Goal: Task Accomplishment & Management: Use online tool/utility

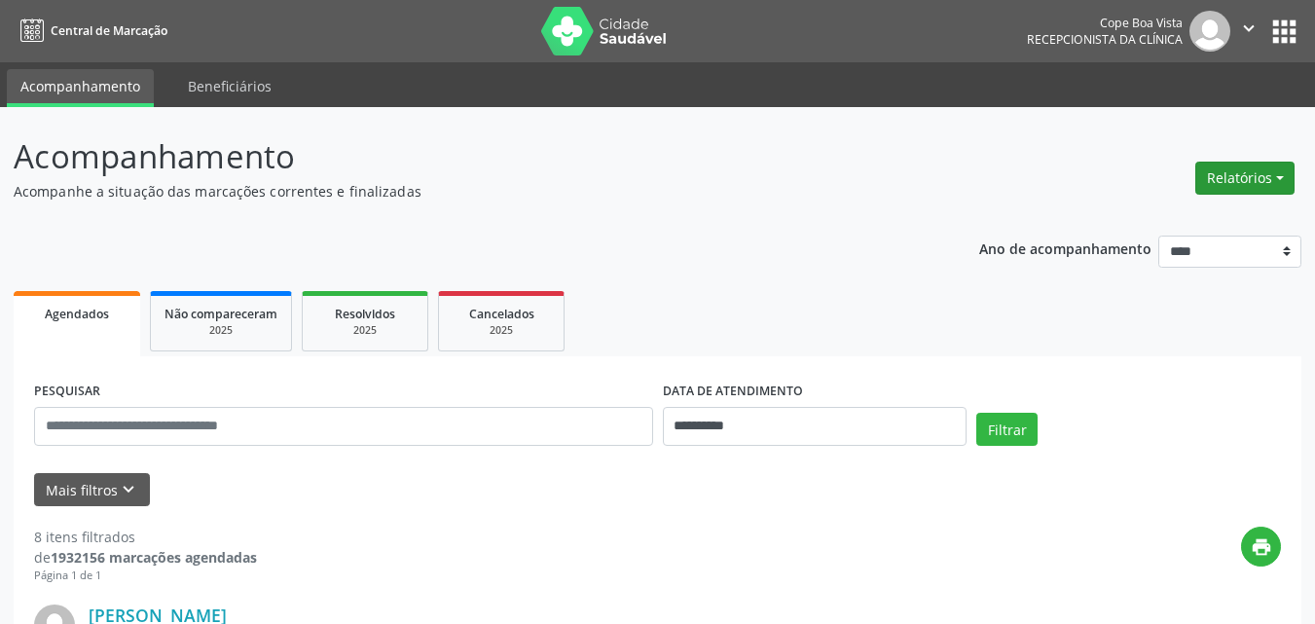
click at [1259, 176] on button "Relatórios" at bounding box center [1244, 178] width 99 height 33
click at [1220, 205] on ul "Agendamentos Procedimentos realizados" at bounding box center [1190, 234] width 211 height 70
click at [1208, 215] on link "Agendamentos" at bounding box center [1190, 219] width 209 height 27
select select "*"
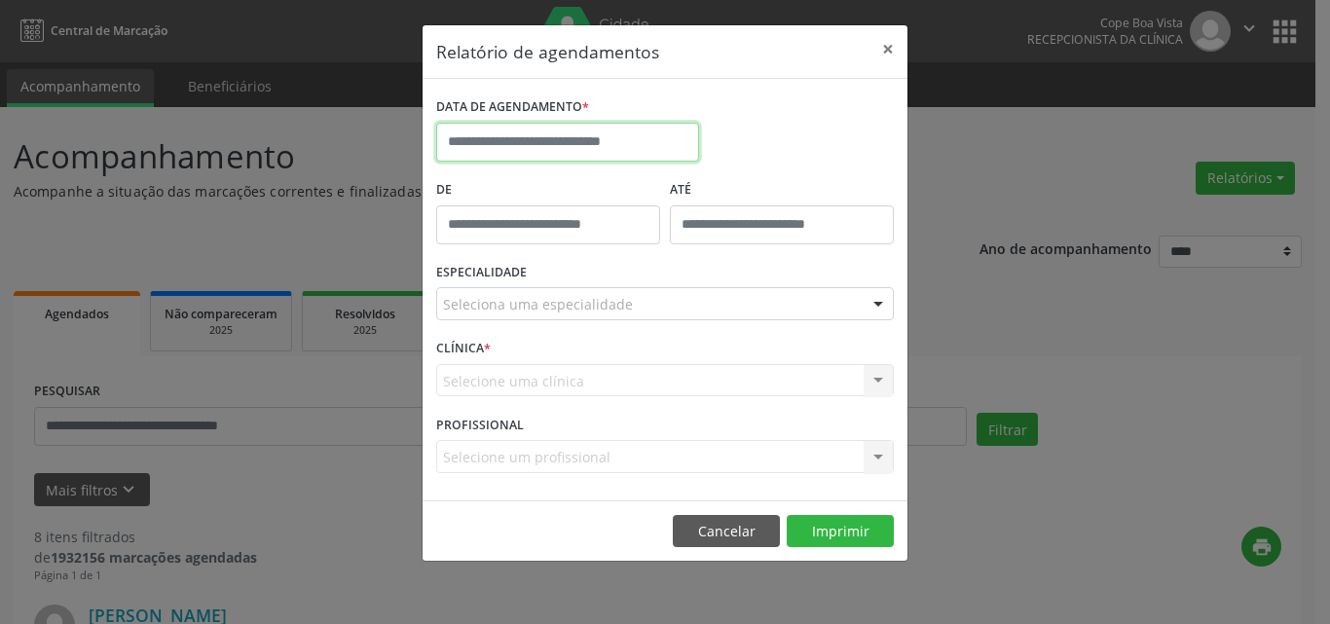
click at [573, 133] on input "text" at bounding box center [567, 142] width 263 height 39
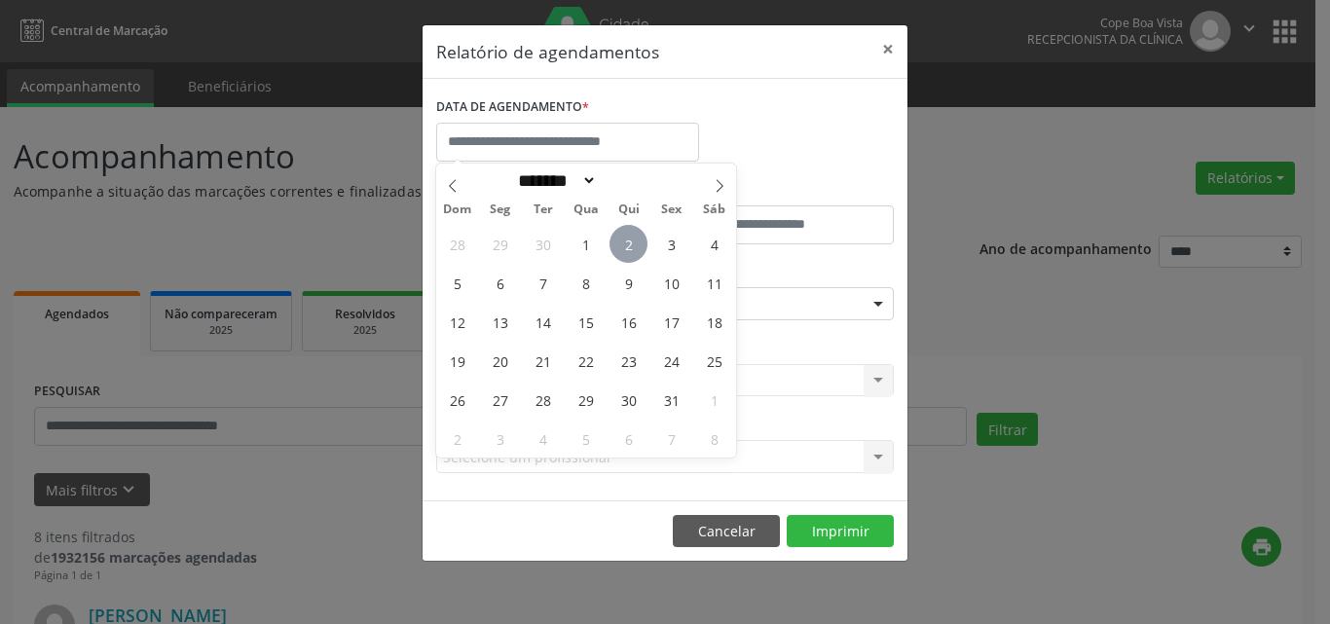
click at [619, 237] on span "2" at bounding box center [628, 244] width 38 height 38
type input "**********"
click at [619, 237] on span "2" at bounding box center [628, 244] width 38 height 38
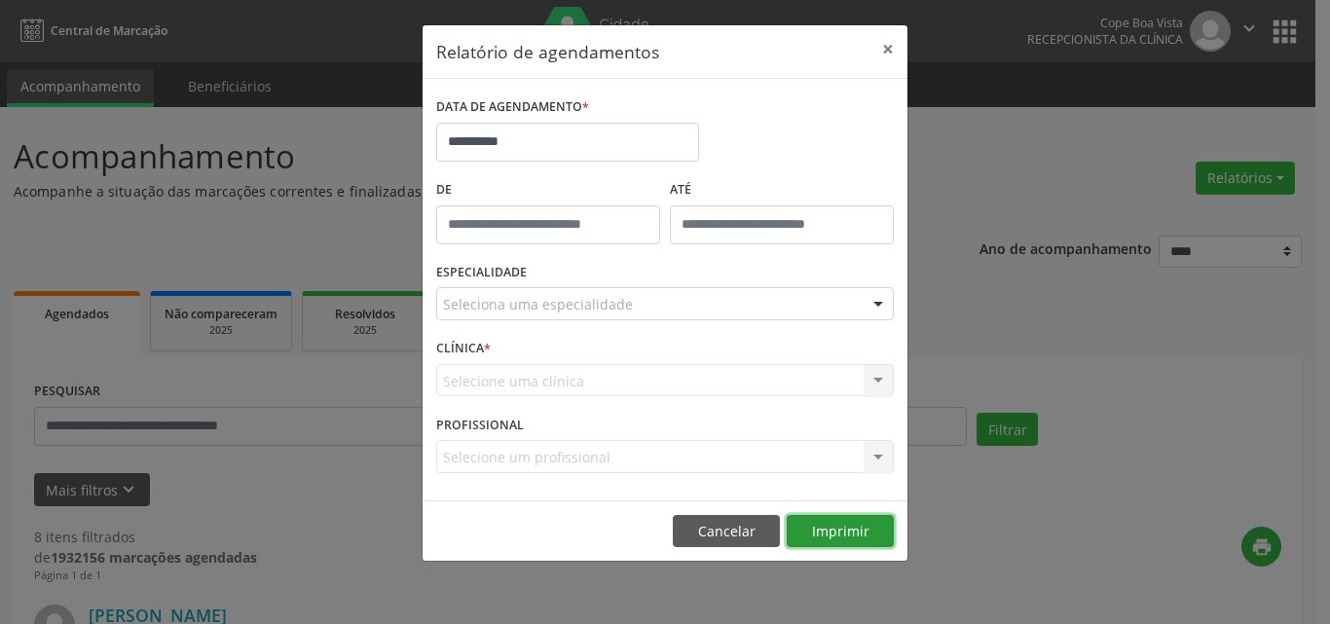
click at [840, 515] on button "Imprimir" at bounding box center [839, 531] width 107 height 33
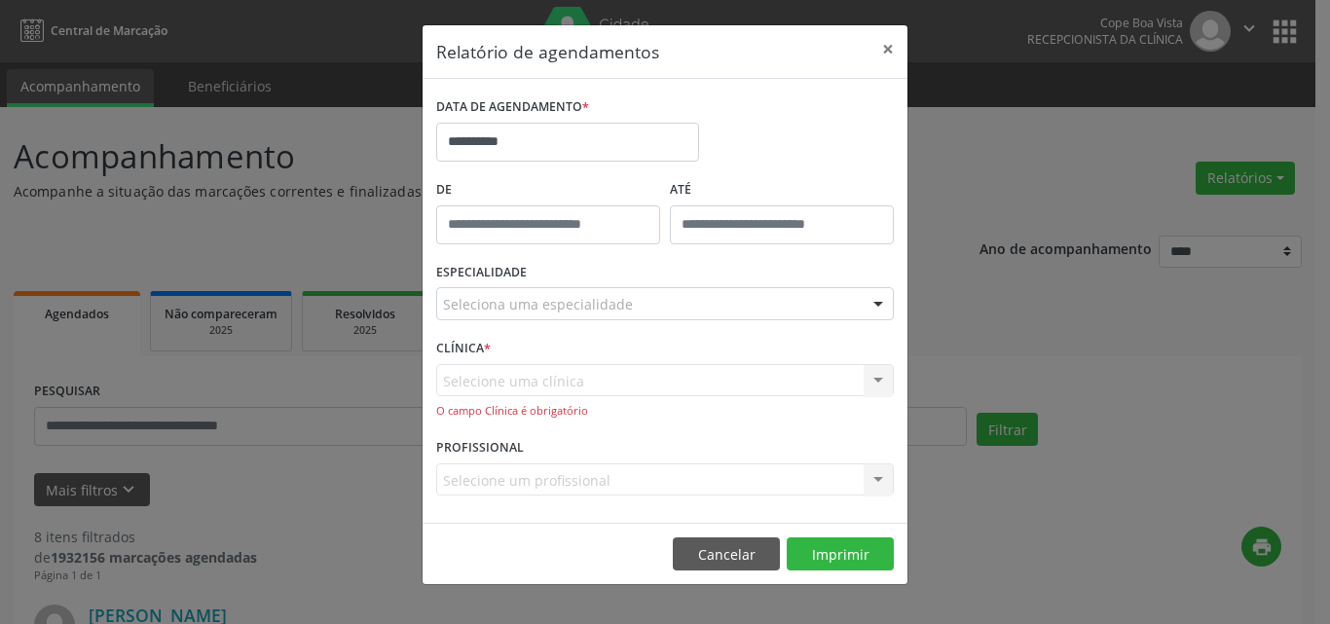
click at [604, 380] on div "Selecione uma clínica Nenhum resultado encontrado para: " " Não há nenhuma opçã…" at bounding box center [664, 391] width 457 height 55
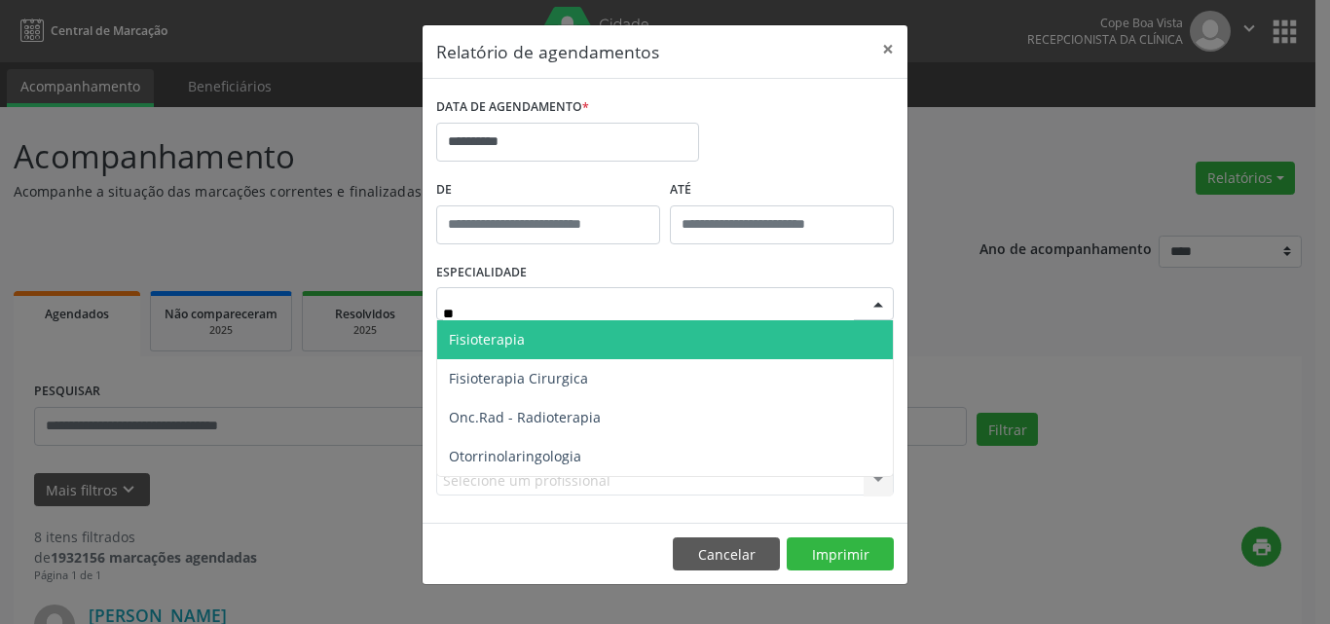
type input "***"
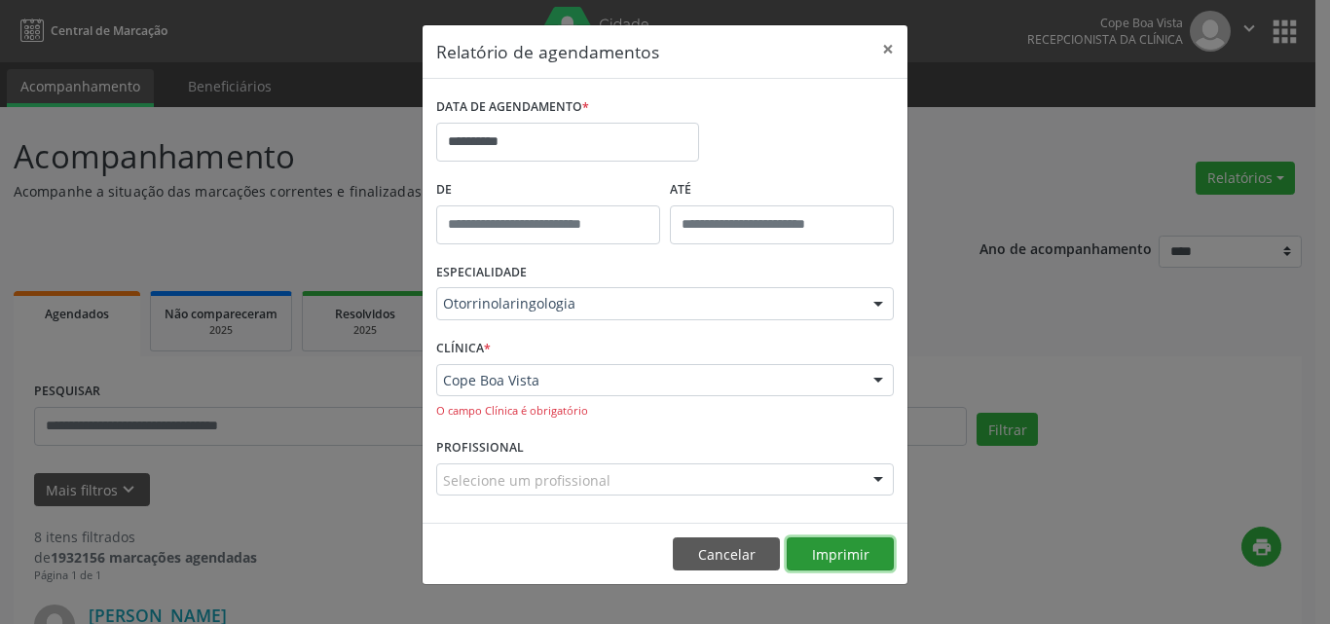
click at [822, 556] on button "Imprimir" at bounding box center [839, 553] width 107 height 33
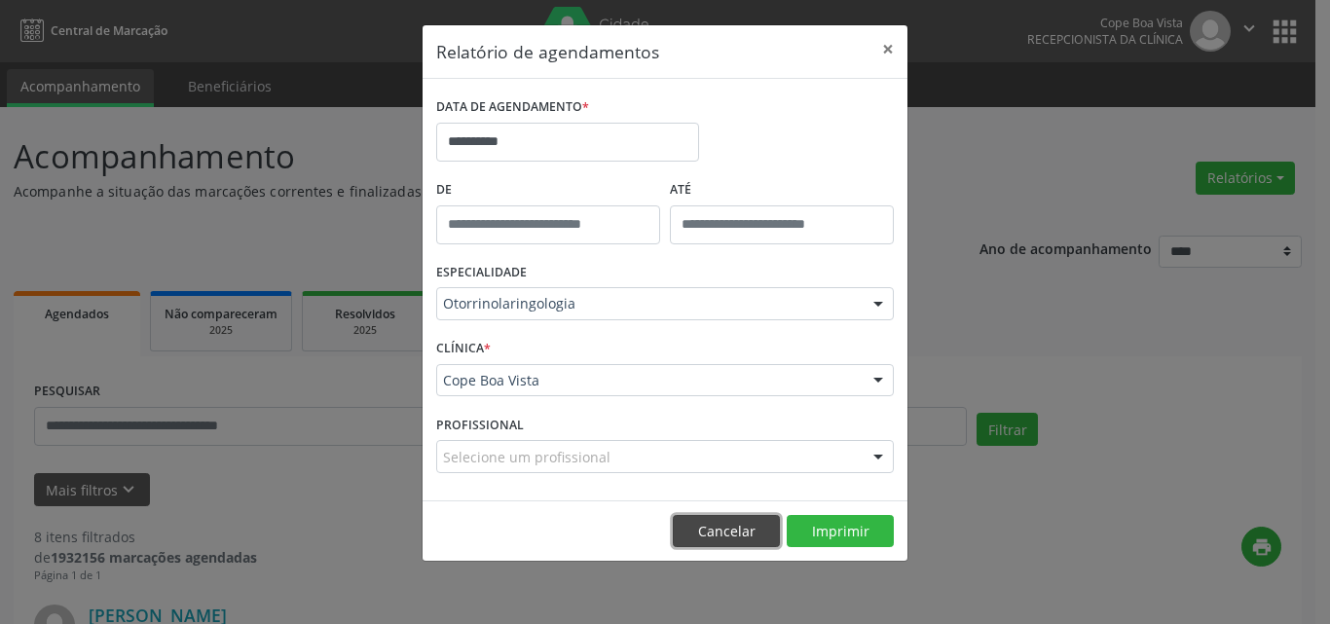
click at [742, 525] on button "Cancelar" at bounding box center [726, 531] width 107 height 33
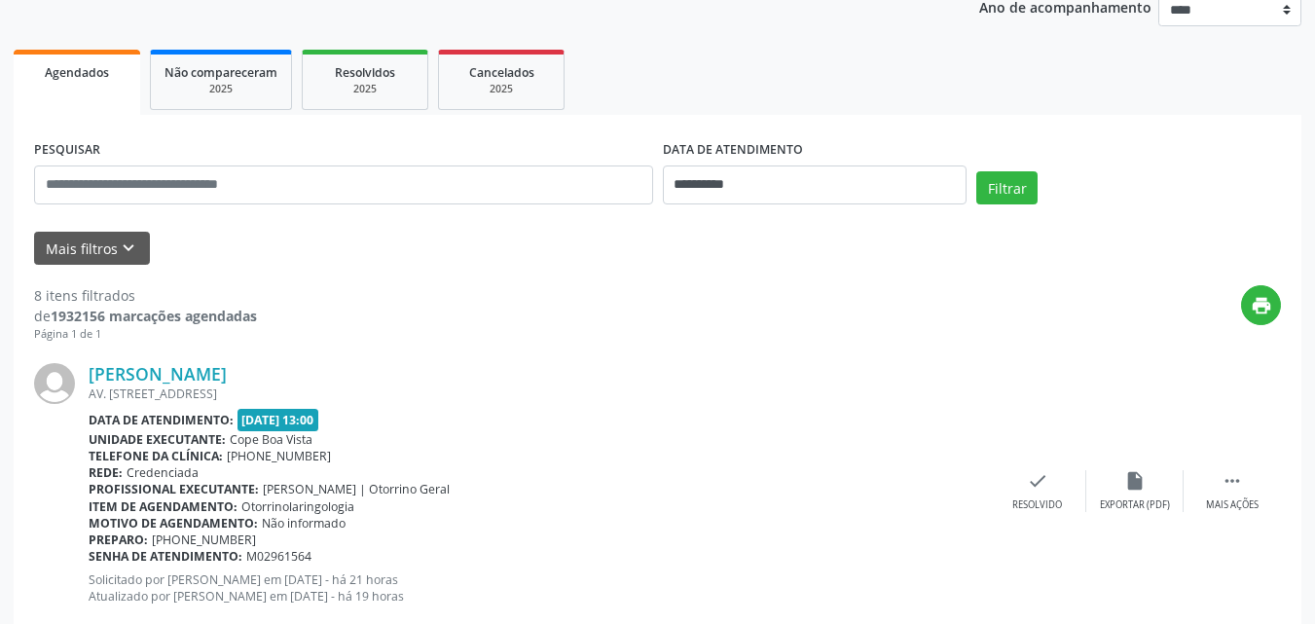
scroll to position [292, 0]
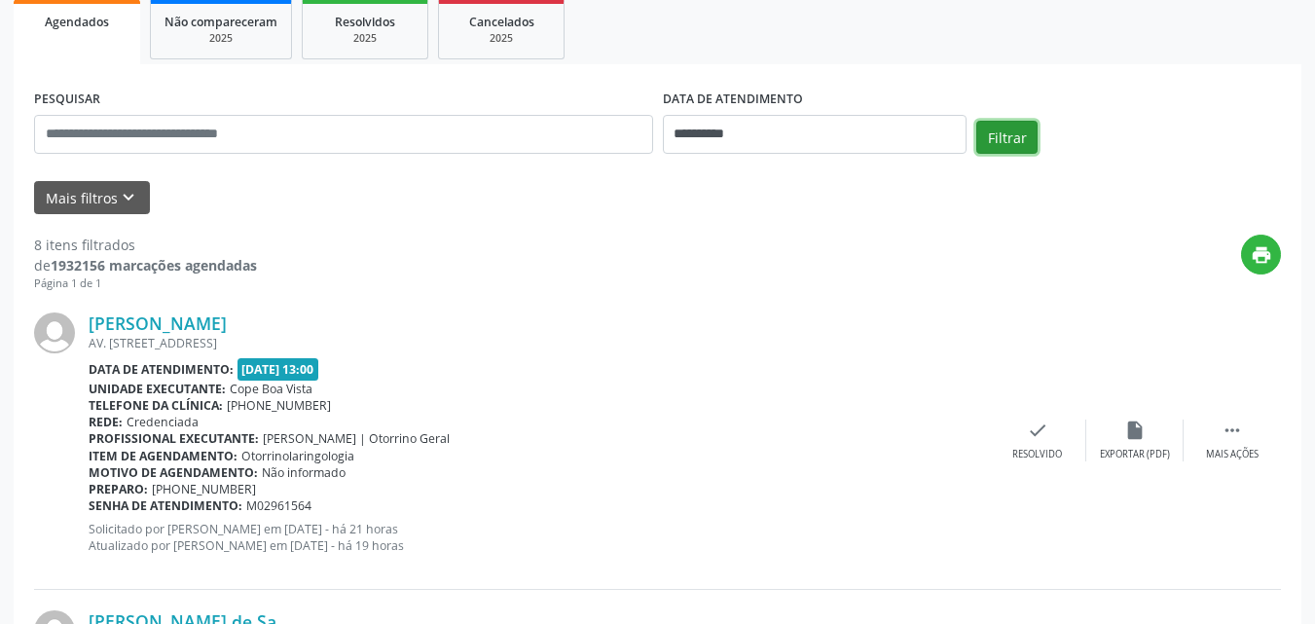
click at [1004, 133] on button "Filtrar" at bounding box center [1006, 137] width 61 height 33
